Goal: Information Seeking & Learning: Learn about a topic

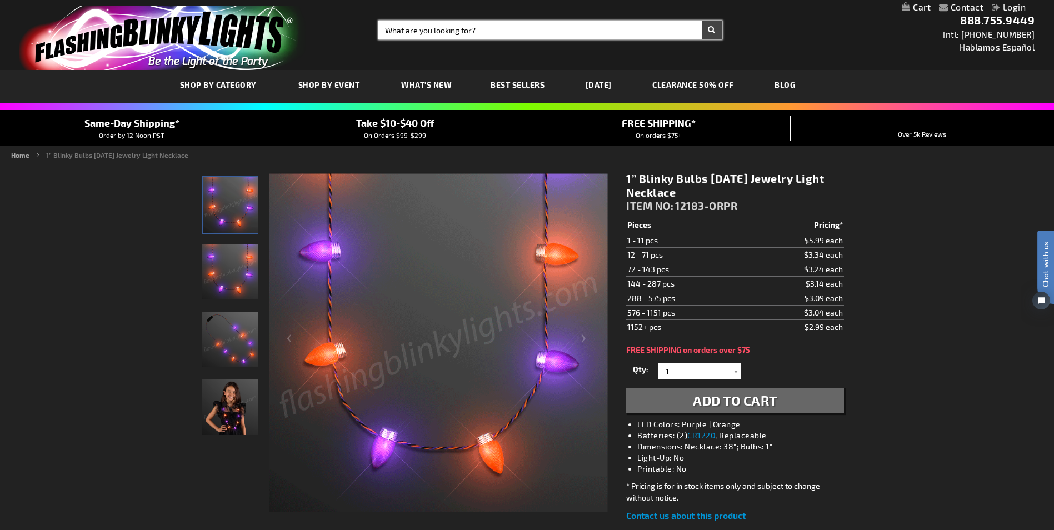
click at [427, 31] on input "Search" at bounding box center [549, 30] width 343 height 19
type input "halloween"
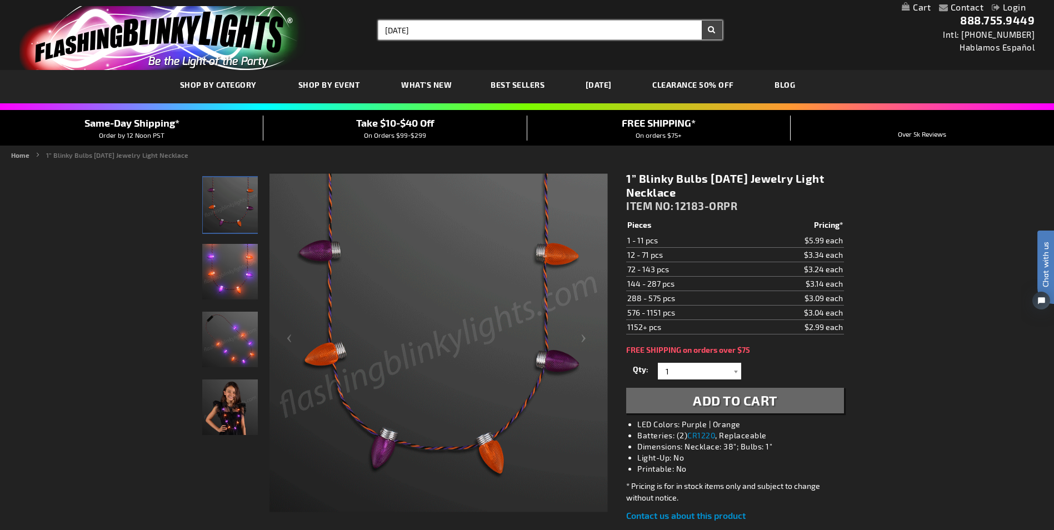
click at [701, 21] on button "Search" at bounding box center [711, 30] width 21 height 19
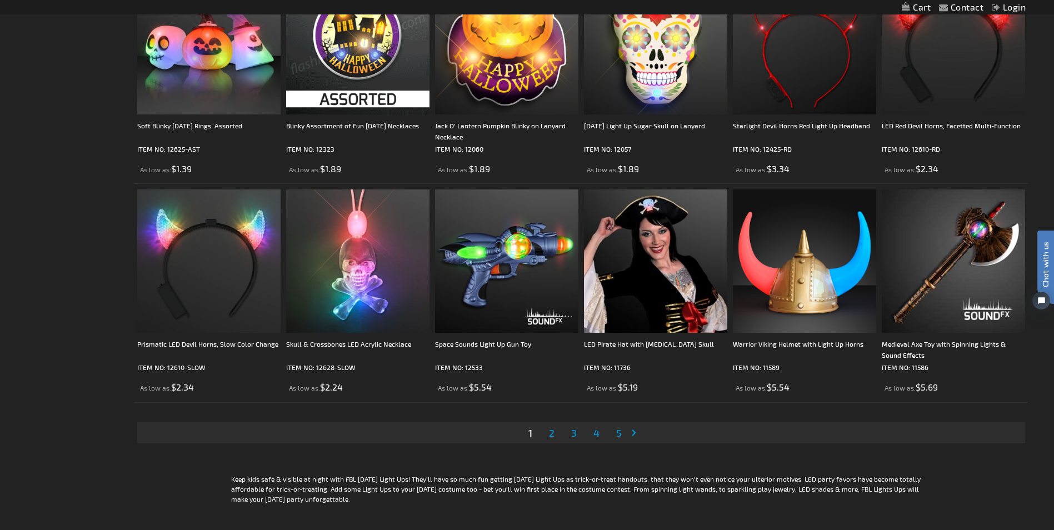
scroll to position [2166, 0]
click at [552, 427] on span "2" at bounding box center [552, 432] width 6 height 12
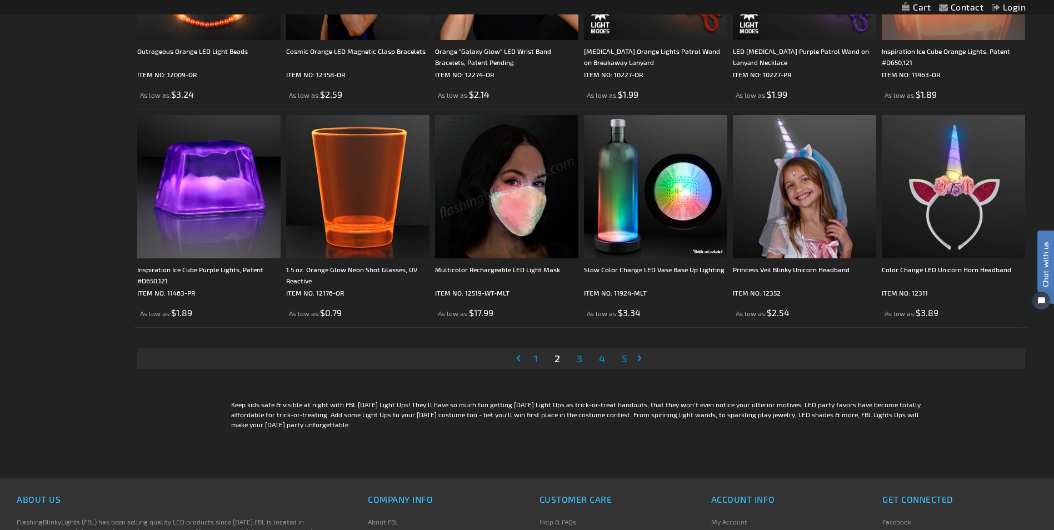
scroll to position [2333, 0]
